Goal: Task Accomplishment & Management: Use online tool/utility

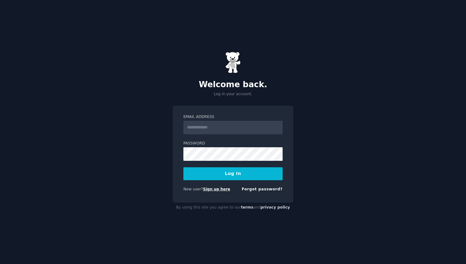
click at [224, 189] on link "Sign up here" at bounding box center [216, 189] width 27 height 4
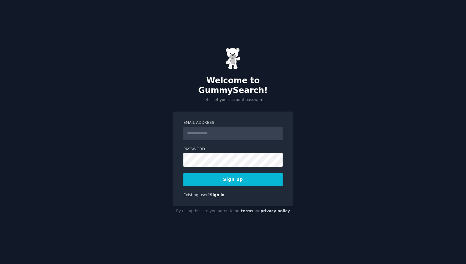
click at [222, 131] on input "Email Address" at bounding box center [232, 134] width 99 height 14
type input "**********"
click at [256, 177] on button "Sign up" at bounding box center [232, 179] width 99 height 13
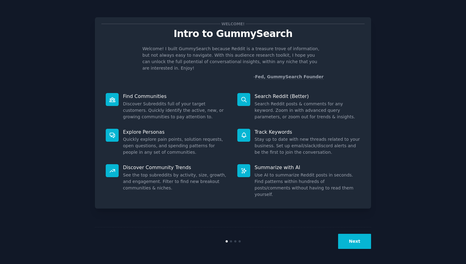
click at [347, 244] on button "Next" at bounding box center [354, 241] width 33 height 15
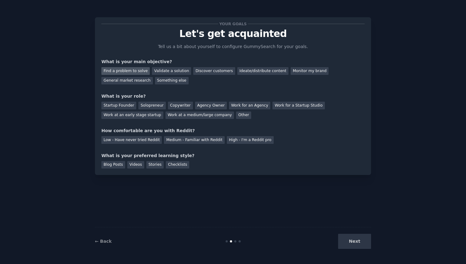
click at [129, 70] on div "Find a problem to solve" at bounding box center [125, 71] width 48 height 8
click at [126, 80] on div "General market research" at bounding box center [126, 81] width 51 height 8
click at [176, 72] on div "Validate a solution" at bounding box center [171, 71] width 39 height 8
click at [125, 103] on div "Startup Founder" at bounding box center [118, 106] width 35 height 8
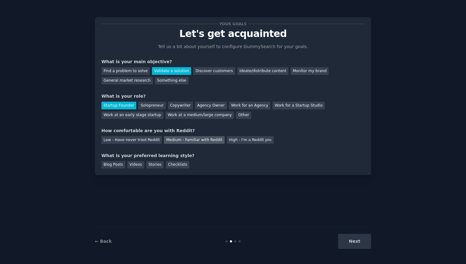
click at [199, 139] on div "Medium - Familiar with Reddit" at bounding box center [194, 140] width 60 height 8
click at [149, 164] on div "Stories" at bounding box center [154, 165] width 17 height 8
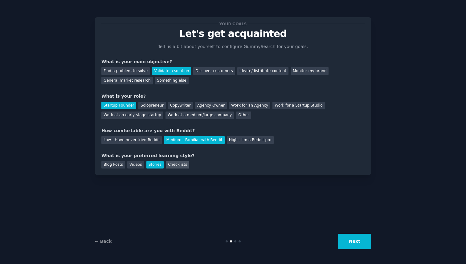
click at [183, 167] on div "Checklists" at bounding box center [177, 165] width 23 height 8
click at [350, 243] on button "Next" at bounding box center [354, 241] width 33 height 15
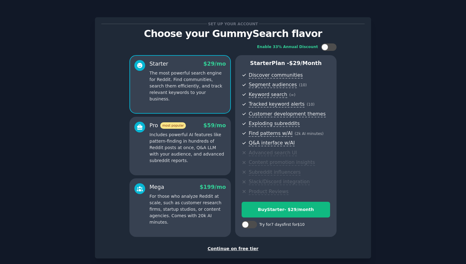
scroll to position [31, 0]
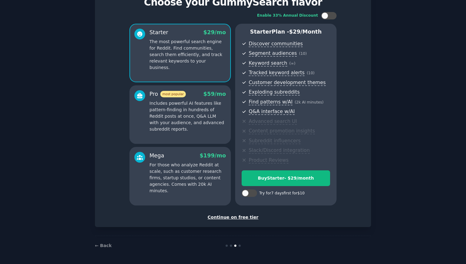
click at [234, 218] on div "Continue on free tier" at bounding box center [232, 217] width 263 height 6
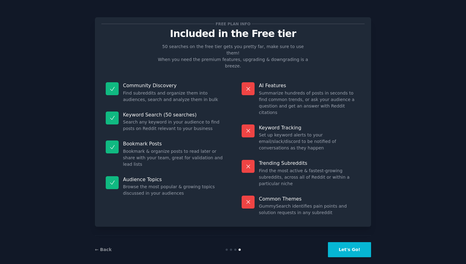
click at [347, 242] on button "Let's Go!" at bounding box center [349, 249] width 43 height 15
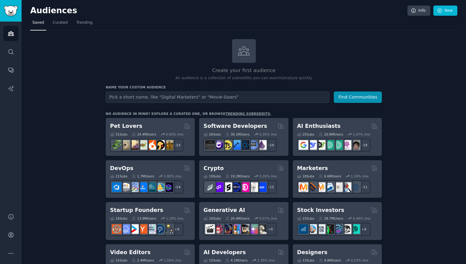
click at [206, 94] on input "text" at bounding box center [218, 97] width 224 height 11
type input "צ"
type input "mcp servers"
click at [334, 92] on button "Find Communities" at bounding box center [358, 97] width 48 height 11
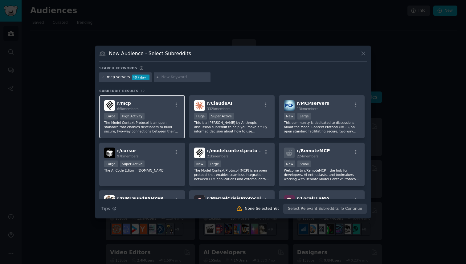
click at [160, 104] on div "r/ mcp 66k members" at bounding box center [142, 105] width 76 height 11
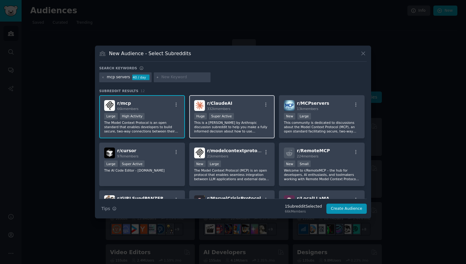
click at [248, 114] on div "Huge Super Active" at bounding box center [232, 117] width 76 height 8
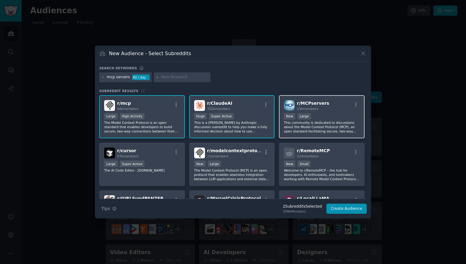
click at [332, 108] on div "r/ MCPservers 13k members" at bounding box center [322, 105] width 76 height 11
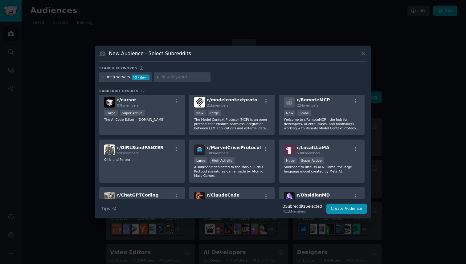
scroll to position [48, 0]
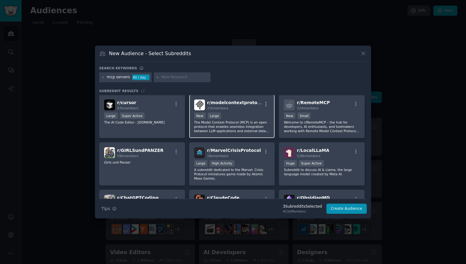
click at [241, 111] on div "r/ modelcontextprotocol 21k members New Large The Model Context Protocol (MCP) …" at bounding box center [232, 116] width 86 height 43
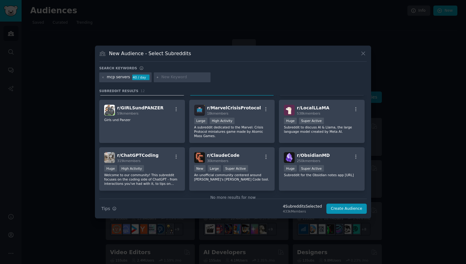
scroll to position [104, 0]
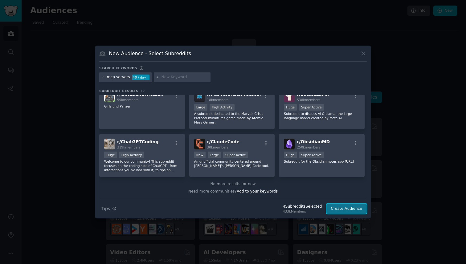
click at [341, 208] on button "Create Audience" at bounding box center [346, 209] width 41 height 10
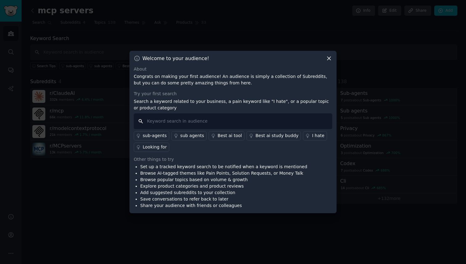
click at [208, 118] on input "text" at bounding box center [233, 121] width 199 height 16
type input "mcp"
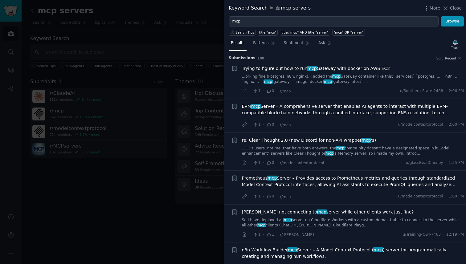
click at [348, 55] on h3 "Submission s 100 Sort Recent" at bounding box center [345, 58] width 233 height 6
click at [453, 9] on span "Close" at bounding box center [456, 8] width 12 height 6
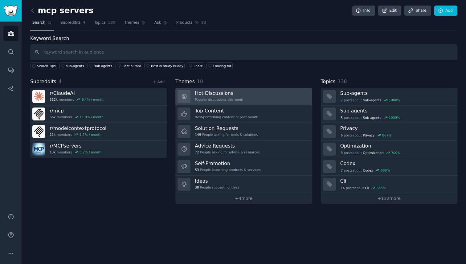
click at [244, 93] on link "Hot Discussions Popular discussions this week" at bounding box center [243, 97] width 137 height 18
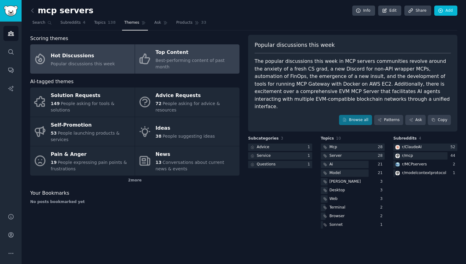
click at [199, 63] on span "Best-performing content of past month" at bounding box center [190, 63] width 69 height 11
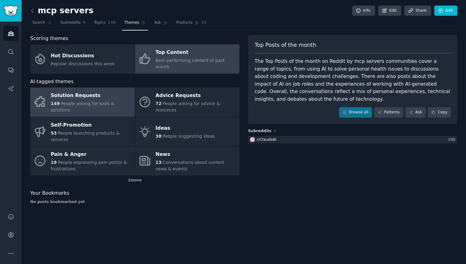
click at [99, 100] on div "149 People asking for tools & solutions" at bounding box center [91, 106] width 81 height 13
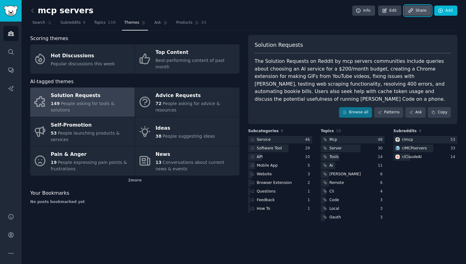
click at [412, 12] on icon at bounding box center [411, 11] width 6 height 6
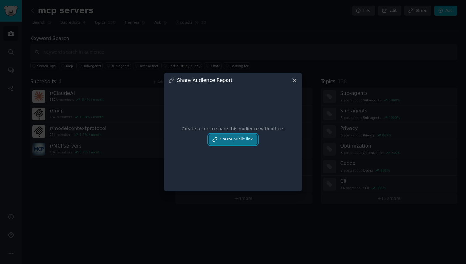
click at [239, 142] on button "Create public link" at bounding box center [233, 139] width 49 height 10
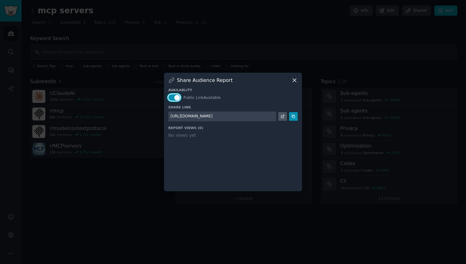
click at [172, 99] on button "button" at bounding box center [174, 97] width 12 height 6
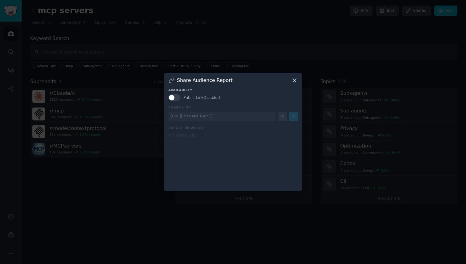
click at [246, 154] on div "Availablity Public Link Disabled Share Link [URL][DOMAIN_NAME] Report Views ( 0…" at bounding box center [232, 136] width 129 height 104
click at [295, 81] on icon at bounding box center [294, 80] width 6 height 6
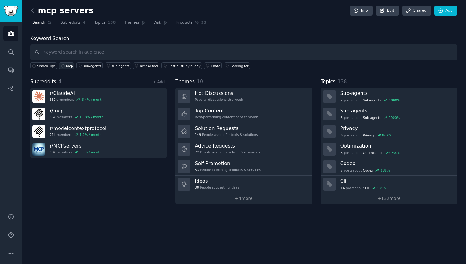
click at [63, 68] on icon at bounding box center [63, 66] width 4 height 4
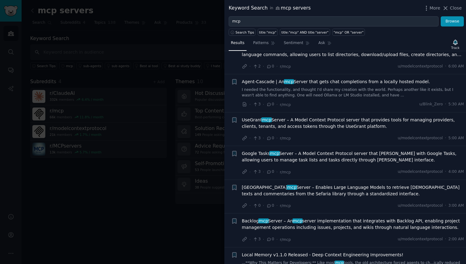
scroll to position [521, 0]
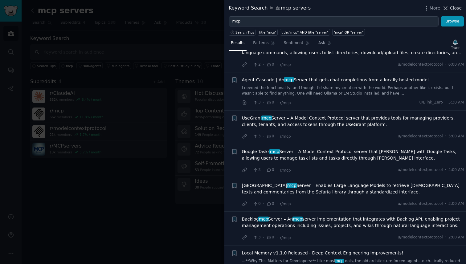
click at [455, 9] on span "Close" at bounding box center [456, 8] width 12 height 6
